Goal: Entertainment & Leisure: Consume media (video, audio)

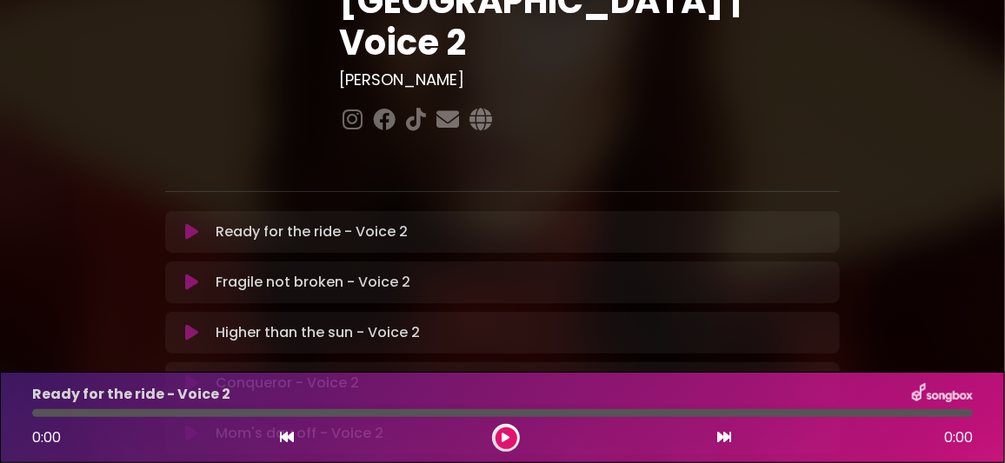
scroll to position [260, 0]
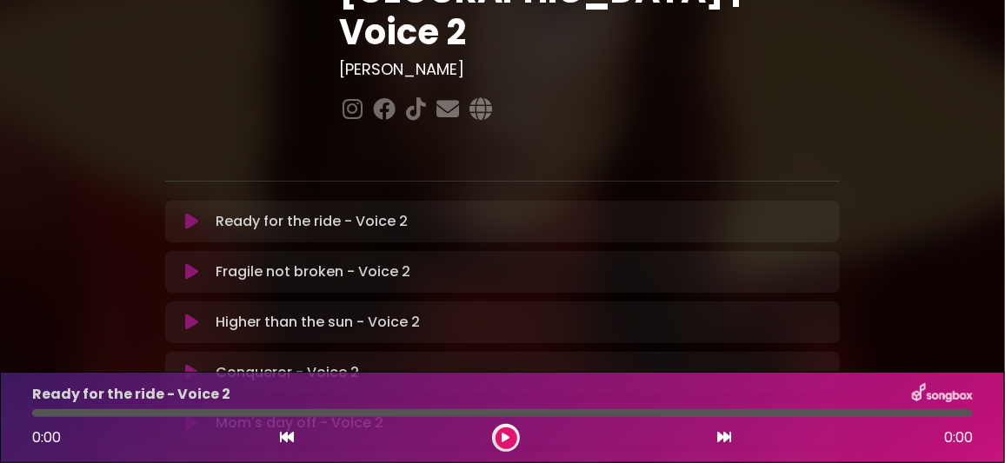
click at [191, 364] on icon at bounding box center [191, 372] width 13 height 17
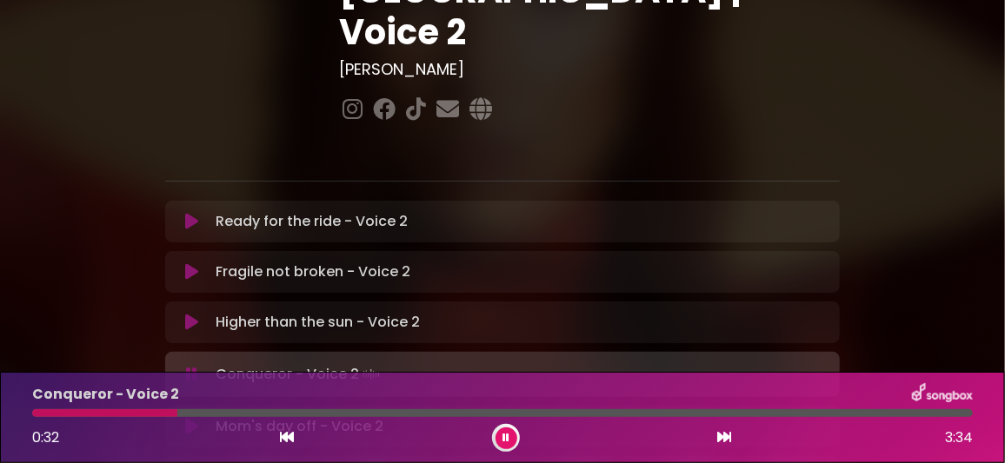
click at [596, 382] on div "Conqueror - Voice 2 0:32 3:34" at bounding box center [502, 417] width 1005 height 91
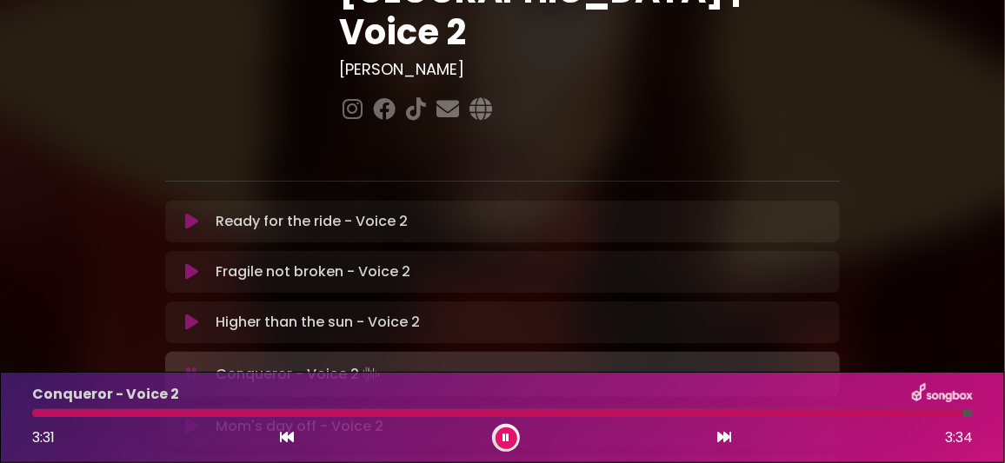
click at [503, 429] on button at bounding box center [507, 439] width 22 height 22
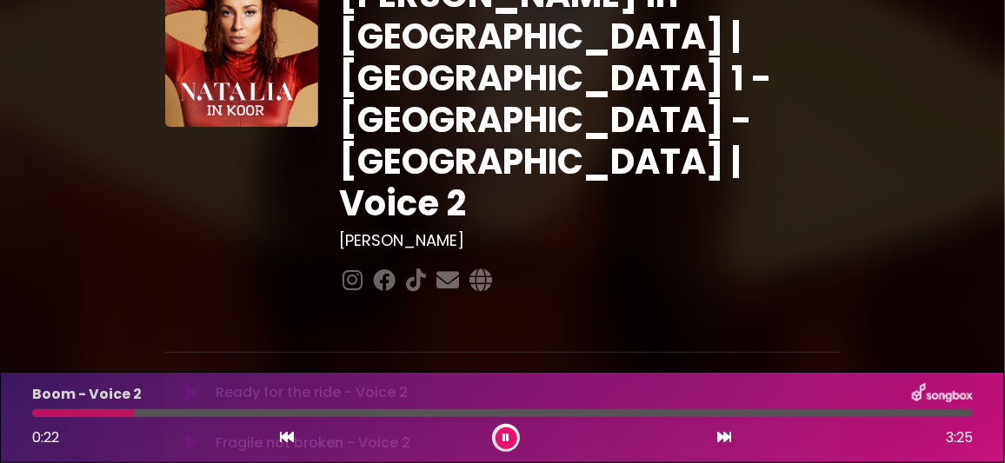
scroll to position [86, 0]
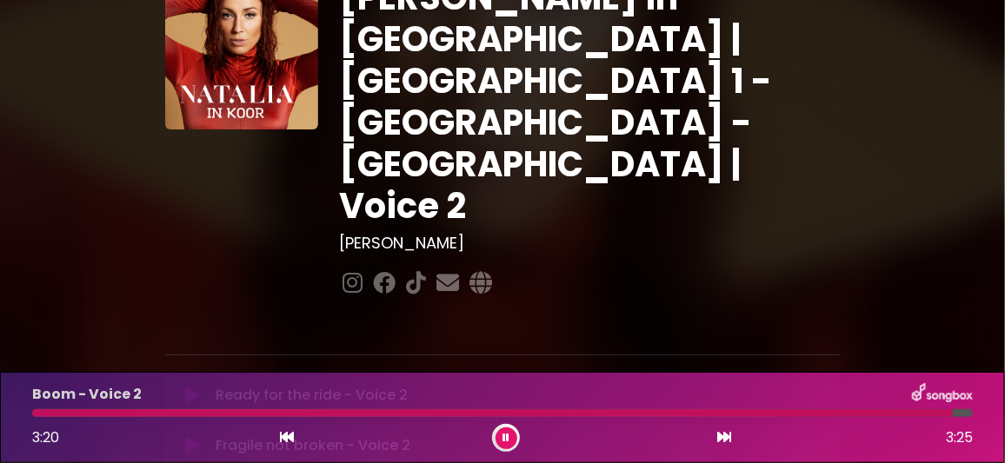
click at [506, 436] on icon at bounding box center [506, 438] width 7 height 10
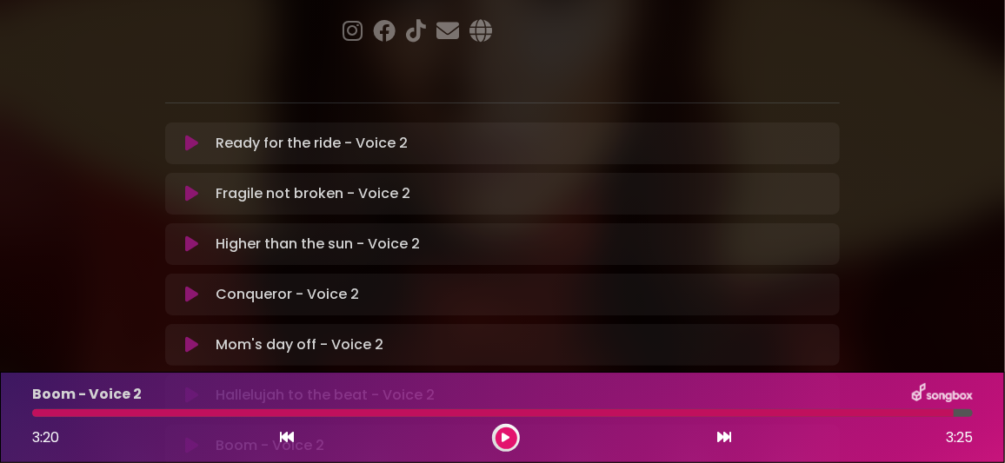
scroll to position [347, 0]
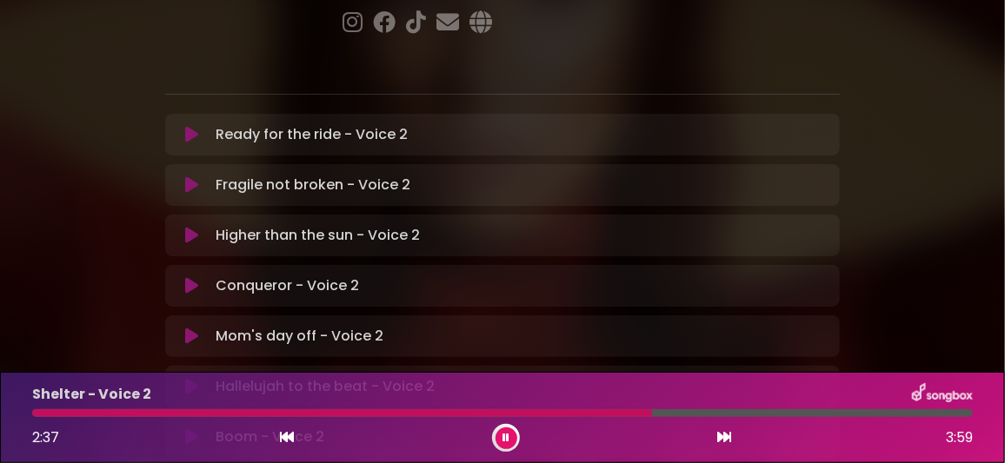
click at [733, 414] on div at bounding box center [502, 414] width 941 height 8
click at [753, 414] on div at bounding box center [502, 414] width 941 height 8
click at [769, 411] on div at bounding box center [502, 414] width 941 height 8
click at [789, 409] on div "Shelter - Voice 2 3:08 3:59" at bounding box center [503, 417] width 962 height 69
click at [505, 436] on icon at bounding box center [506, 438] width 7 height 10
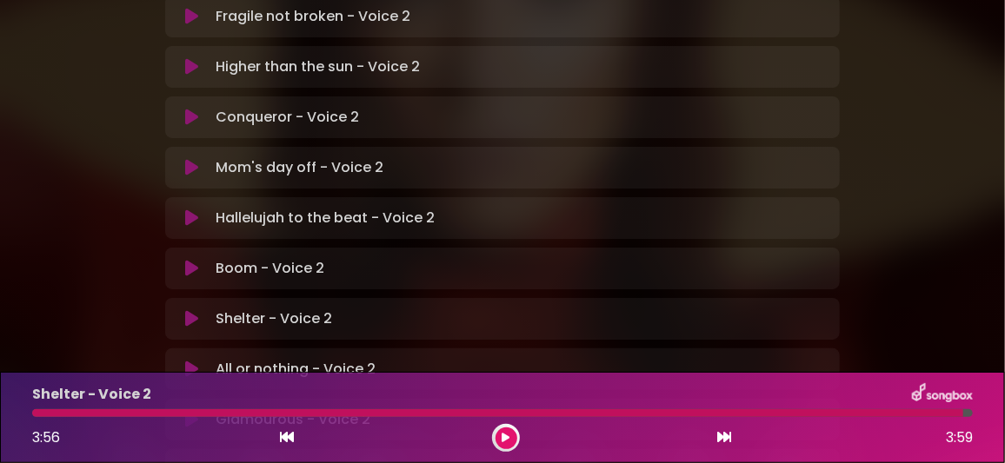
scroll to position [608, 0]
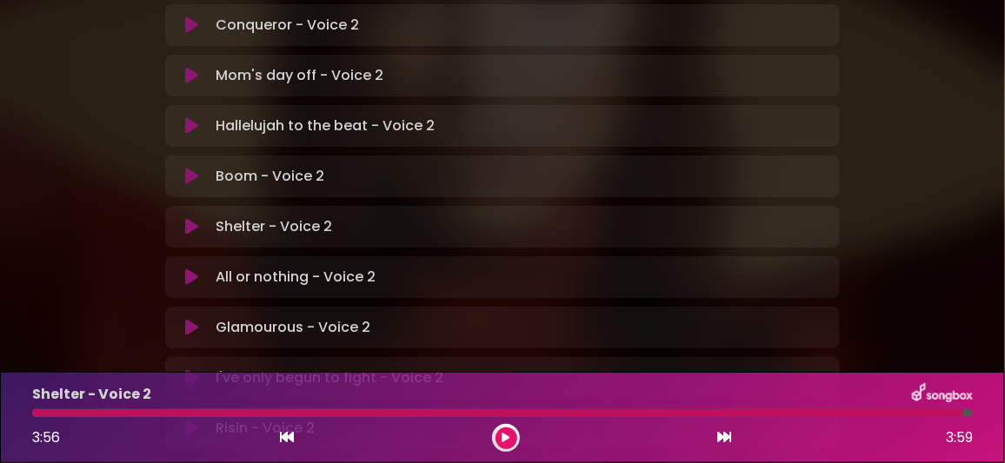
click at [198, 269] on icon at bounding box center [191, 277] width 13 height 17
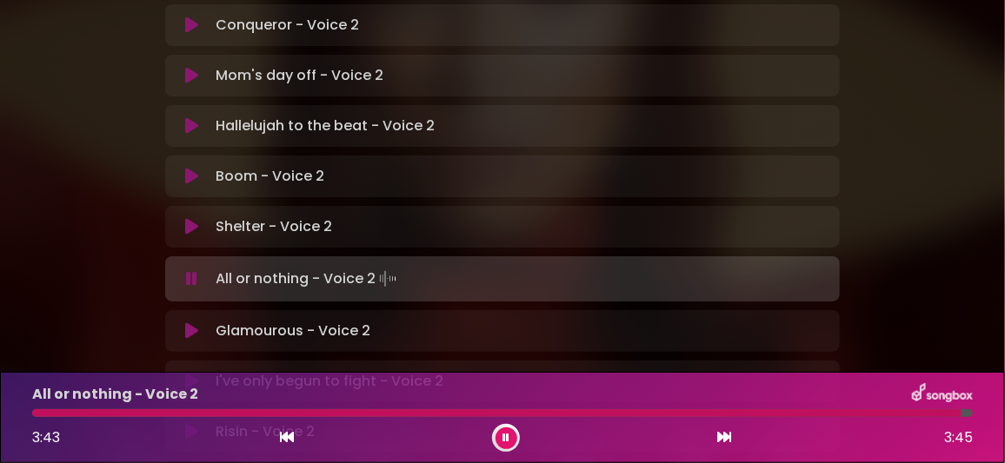
drag, startPoint x: 504, startPoint y: 440, endPoint x: 469, endPoint y: 376, distance: 72.8
click at [505, 436] on icon at bounding box center [506, 438] width 7 height 10
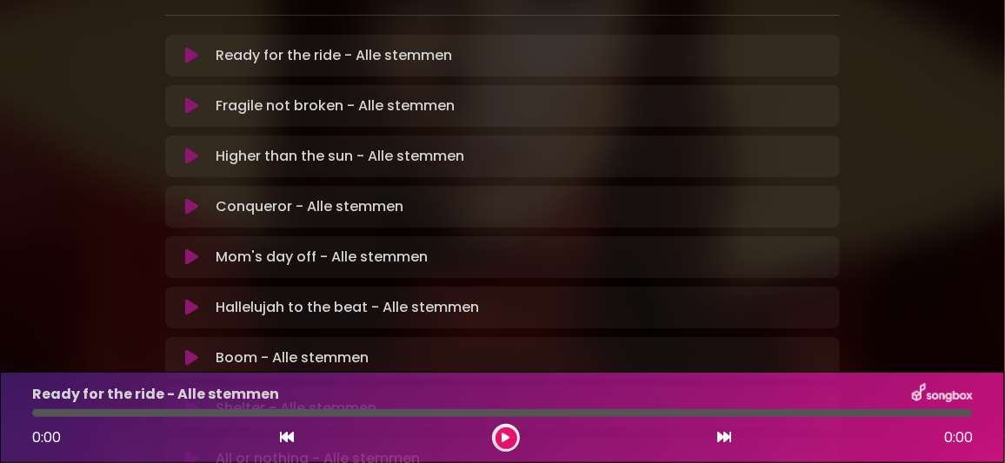
scroll to position [434, 0]
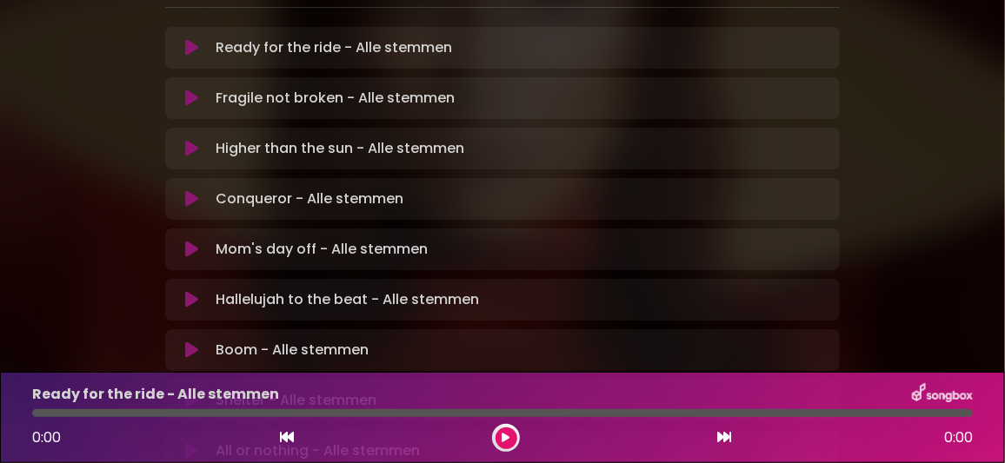
click at [191, 190] on icon at bounding box center [191, 198] width 13 height 17
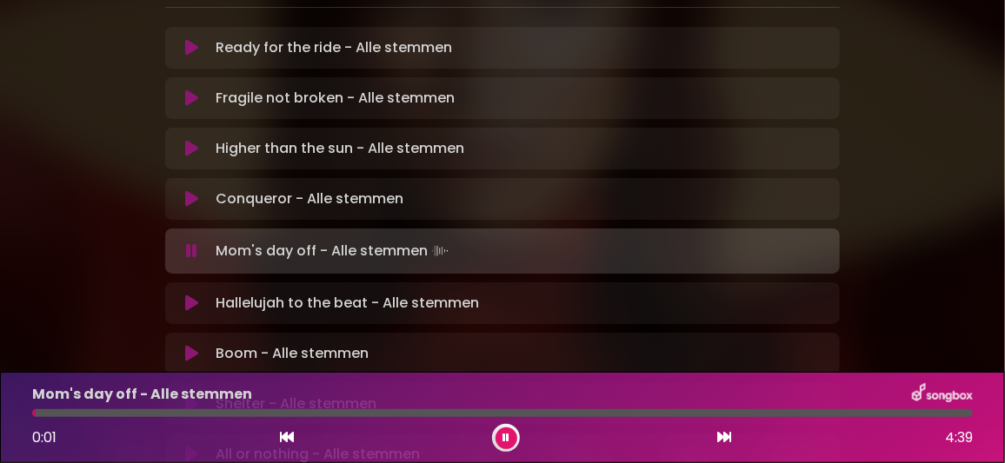
click at [505, 436] on icon at bounding box center [506, 438] width 7 height 10
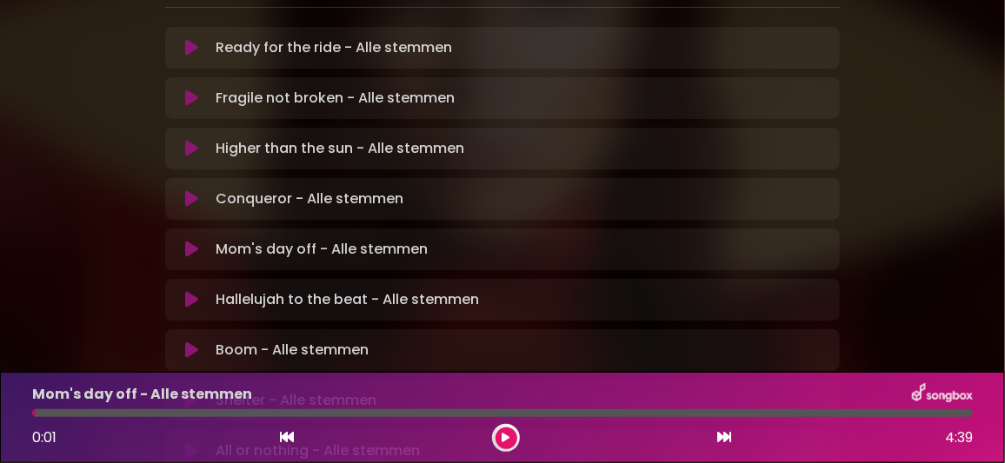
click at [191, 342] on icon at bounding box center [191, 350] width 13 height 17
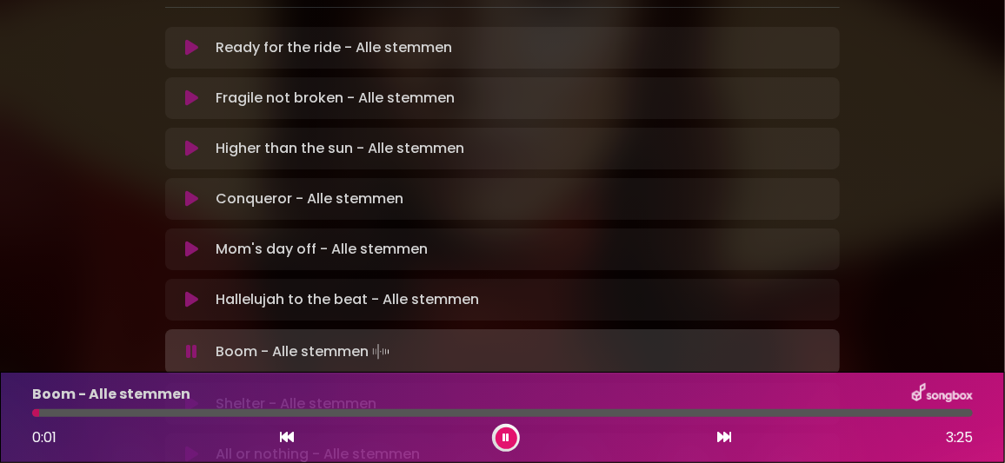
click at [503, 433] on icon at bounding box center [506, 438] width 7 height 10
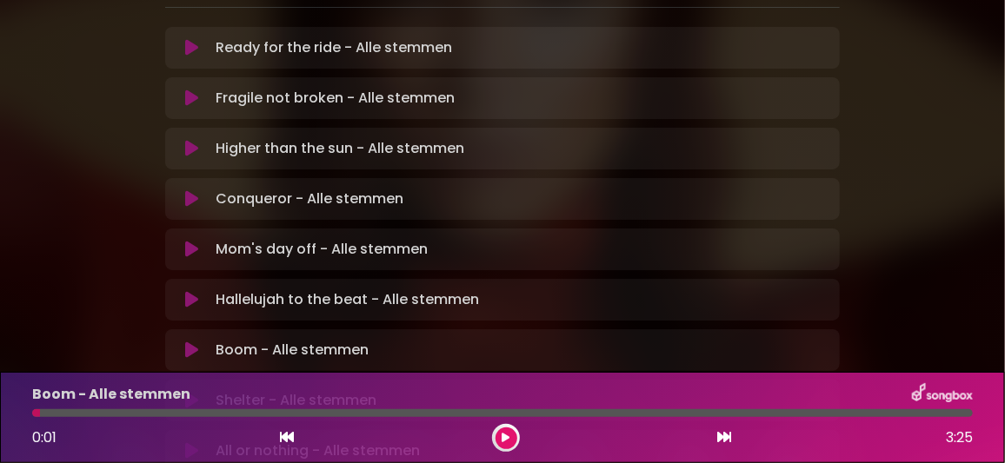
click at [191, 342] on icon at bounding box center [191, 350] width 13 height 17
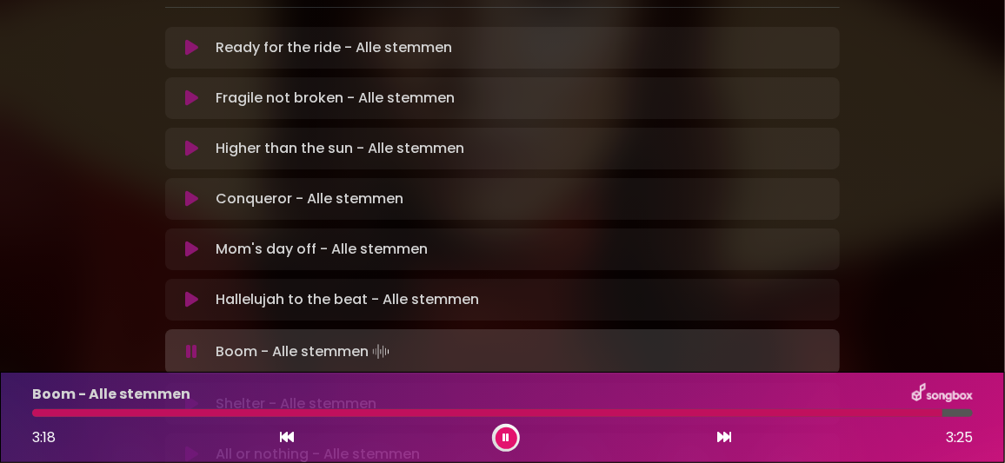
click at [503, 436] on icon at bounding box center [506, 438] width 7 height 10
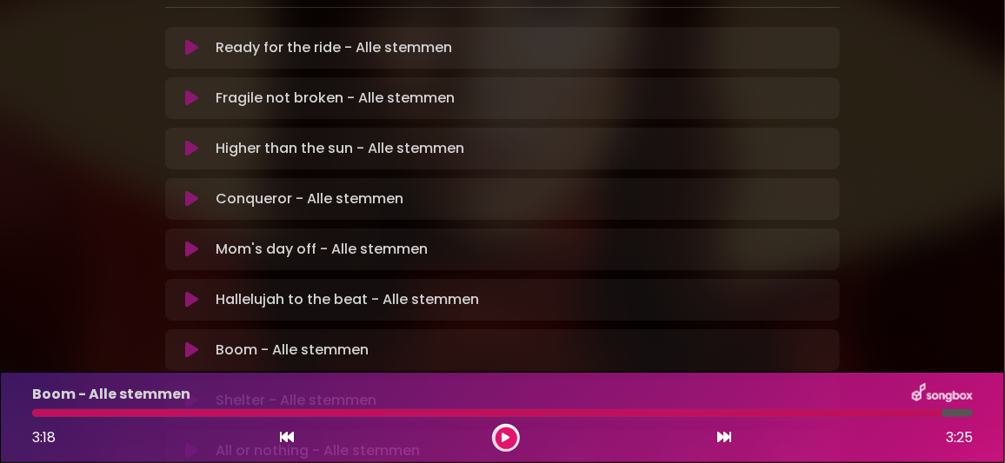
click at [193, 392] on icon at bounding box center [191, 400] width 13 height 17
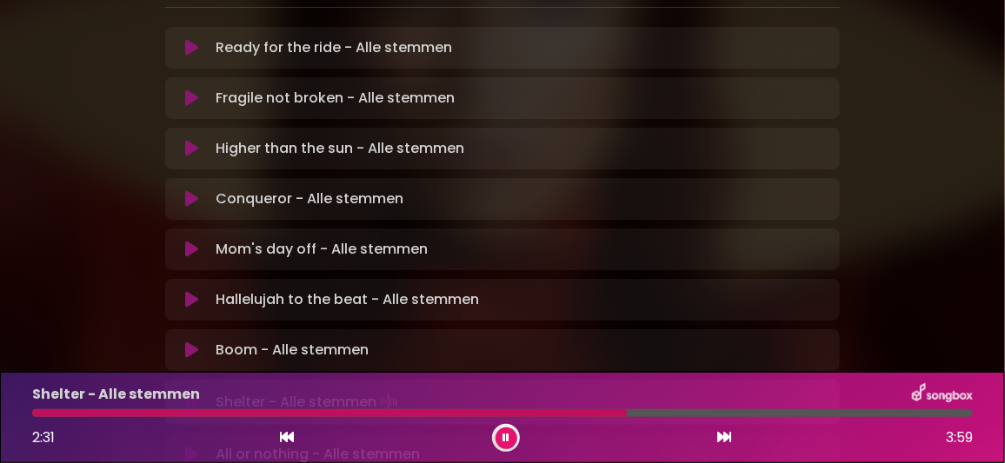
click at [771, 413] on div at bounding box center [502, 414] width 941 height 8
click at [789, 414] on div at bounding box center [502, 414] width 941 height 8
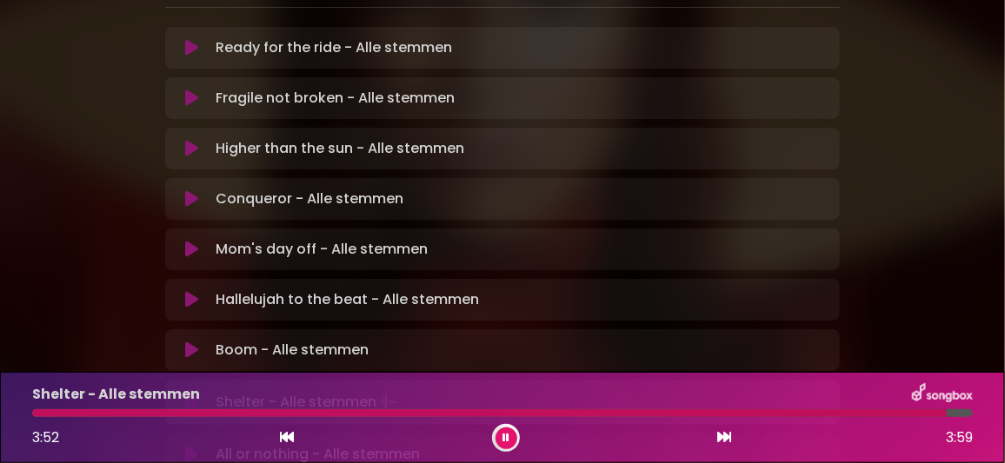
click at [768, 330] on div "Boom - Alle stemmen Loading Track... Your Feedback" at bounding box center [502, 351] width 675 height 42
click at [501, 431] on button at bounding box center [507, 439] width 22 height 22
click at [195, 436] on icon at bounding box center [191, 451] width 13 height 17
